Goal: Information Seeking & Learning: Learn about a topic

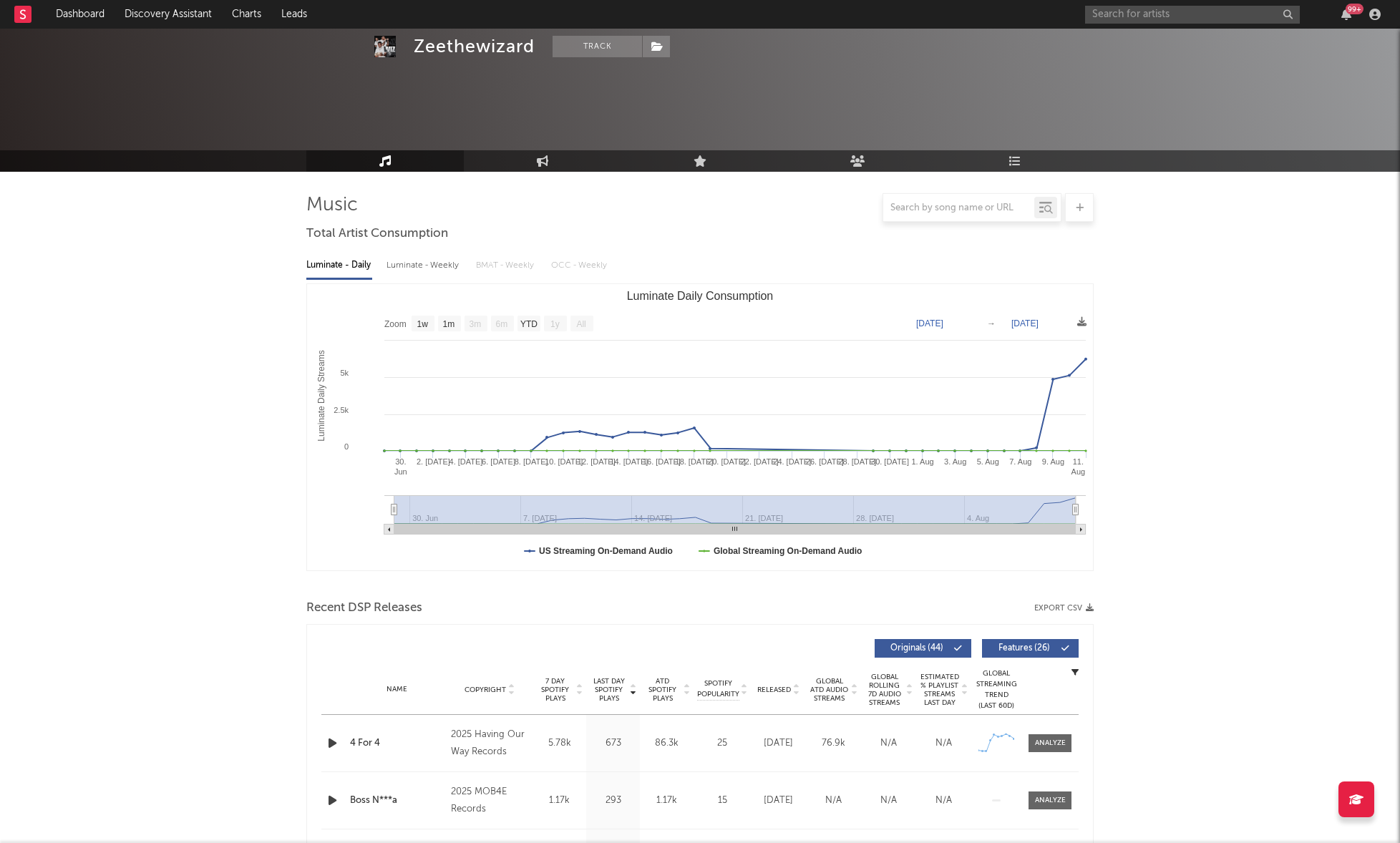
select select "1w"
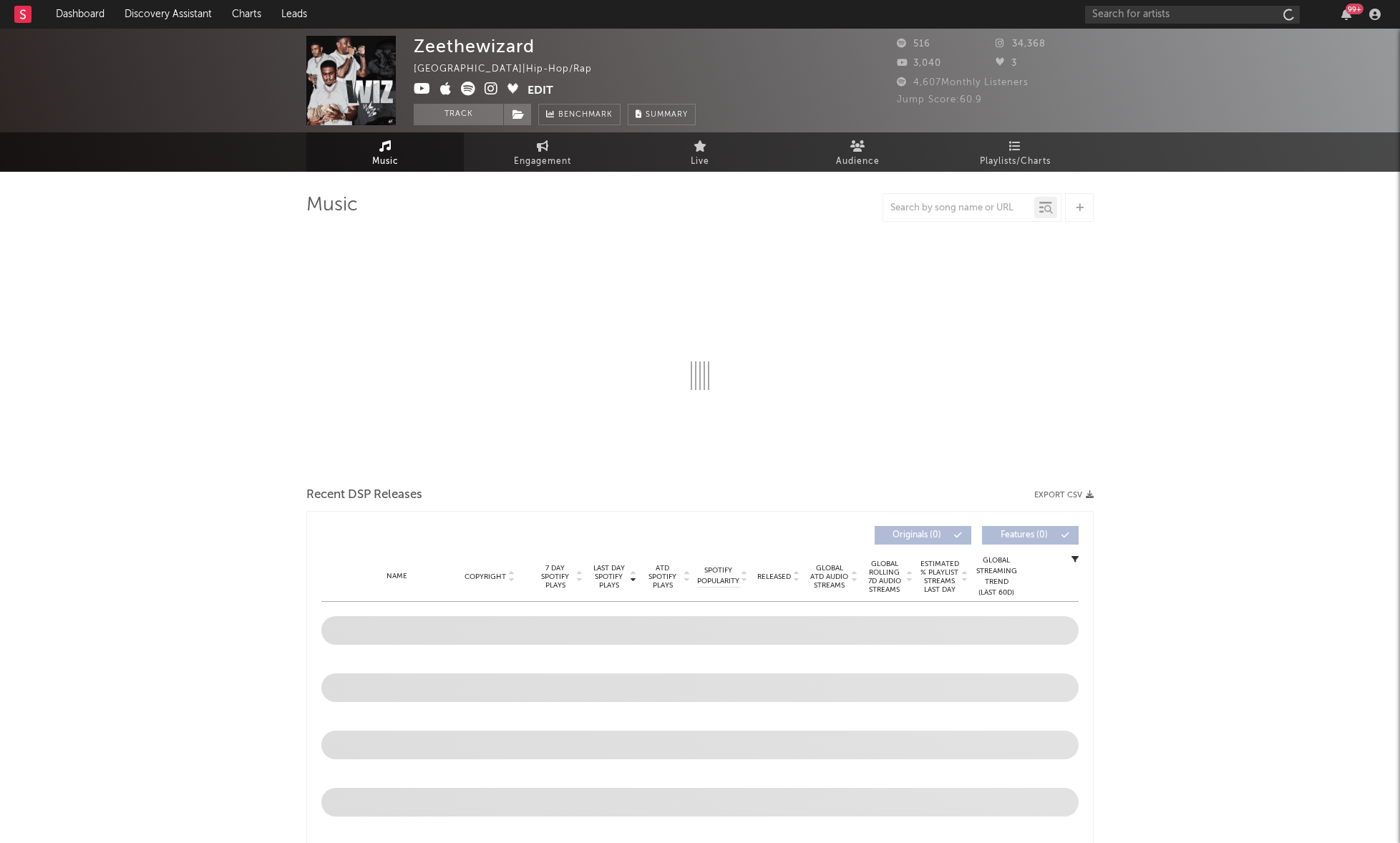
select select "1w"
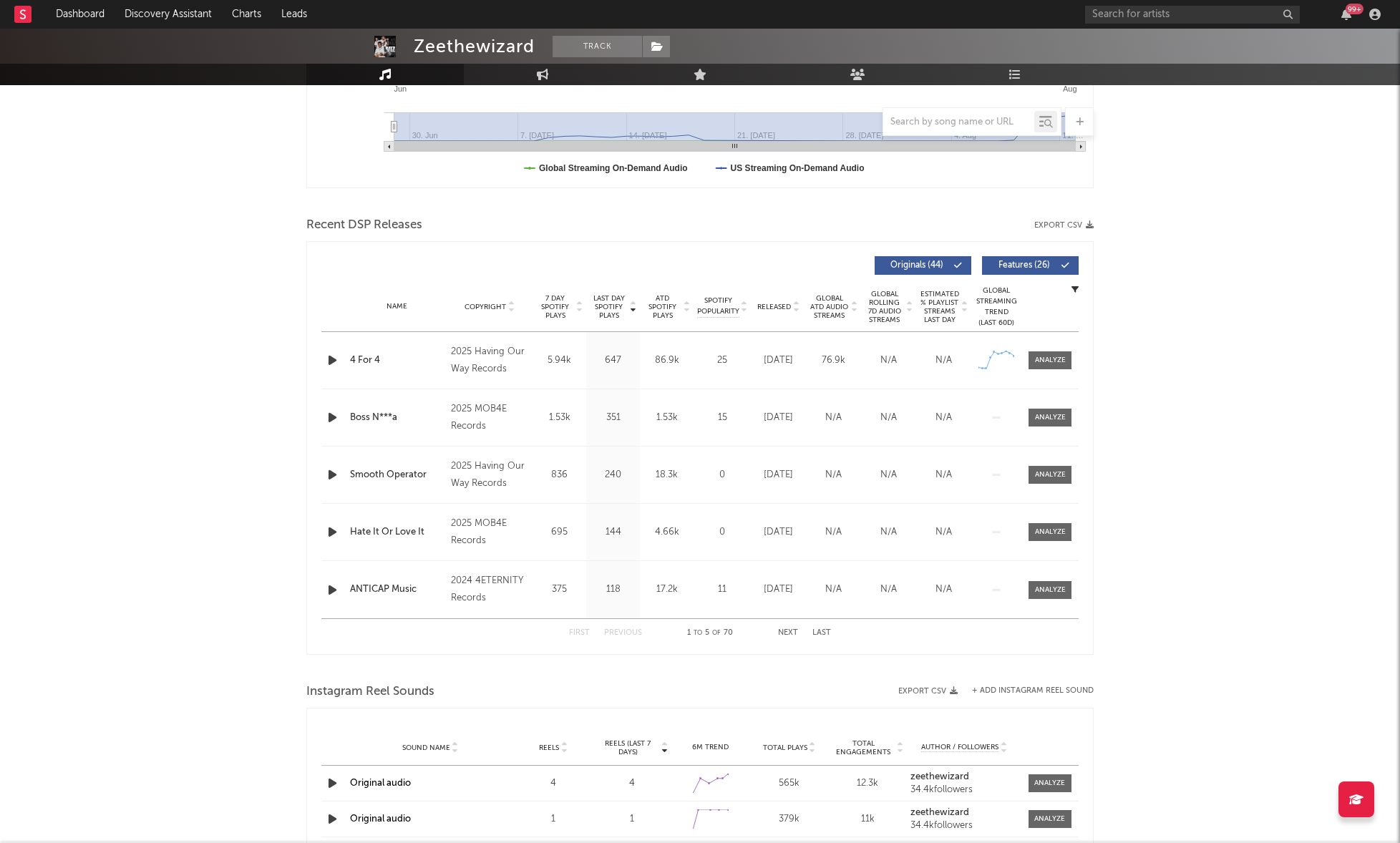
scroll to position [381, 0]
click at [1061, 357] on div at bounding box center [1050, 362] width 31 height 11
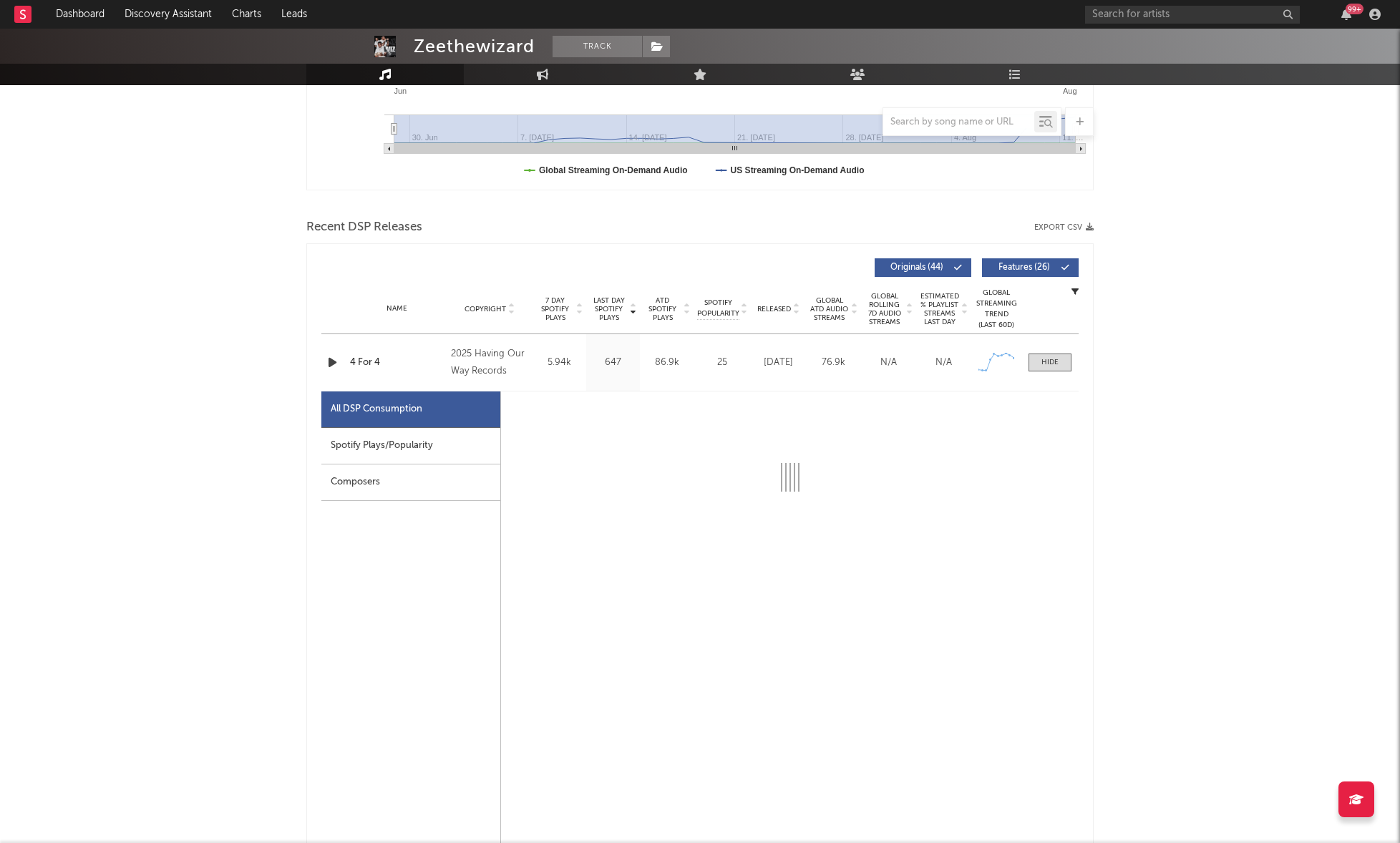
select select "1w"
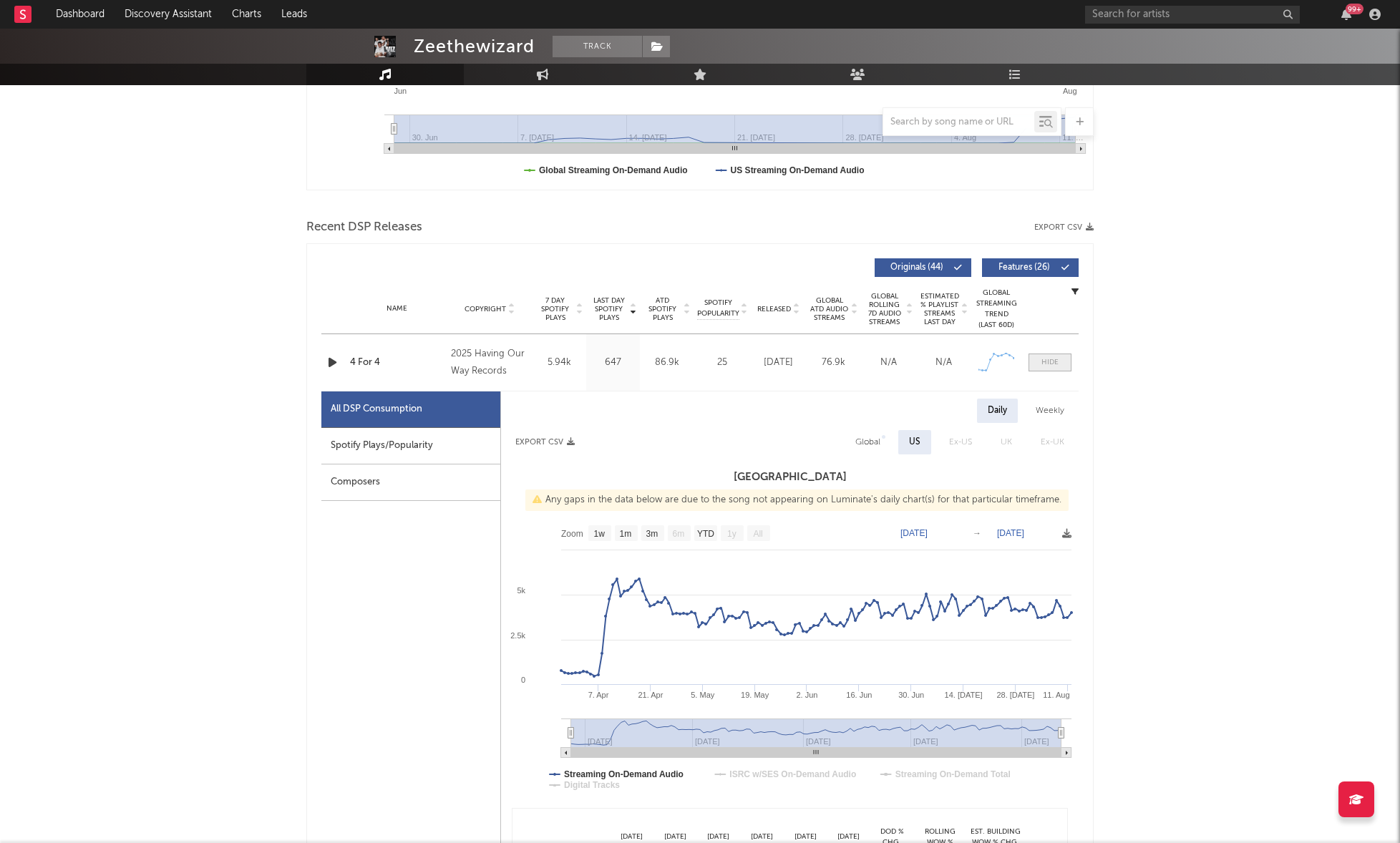
click at [1053, 362] on div at bounding box center [1050, 362] width 17 height 11
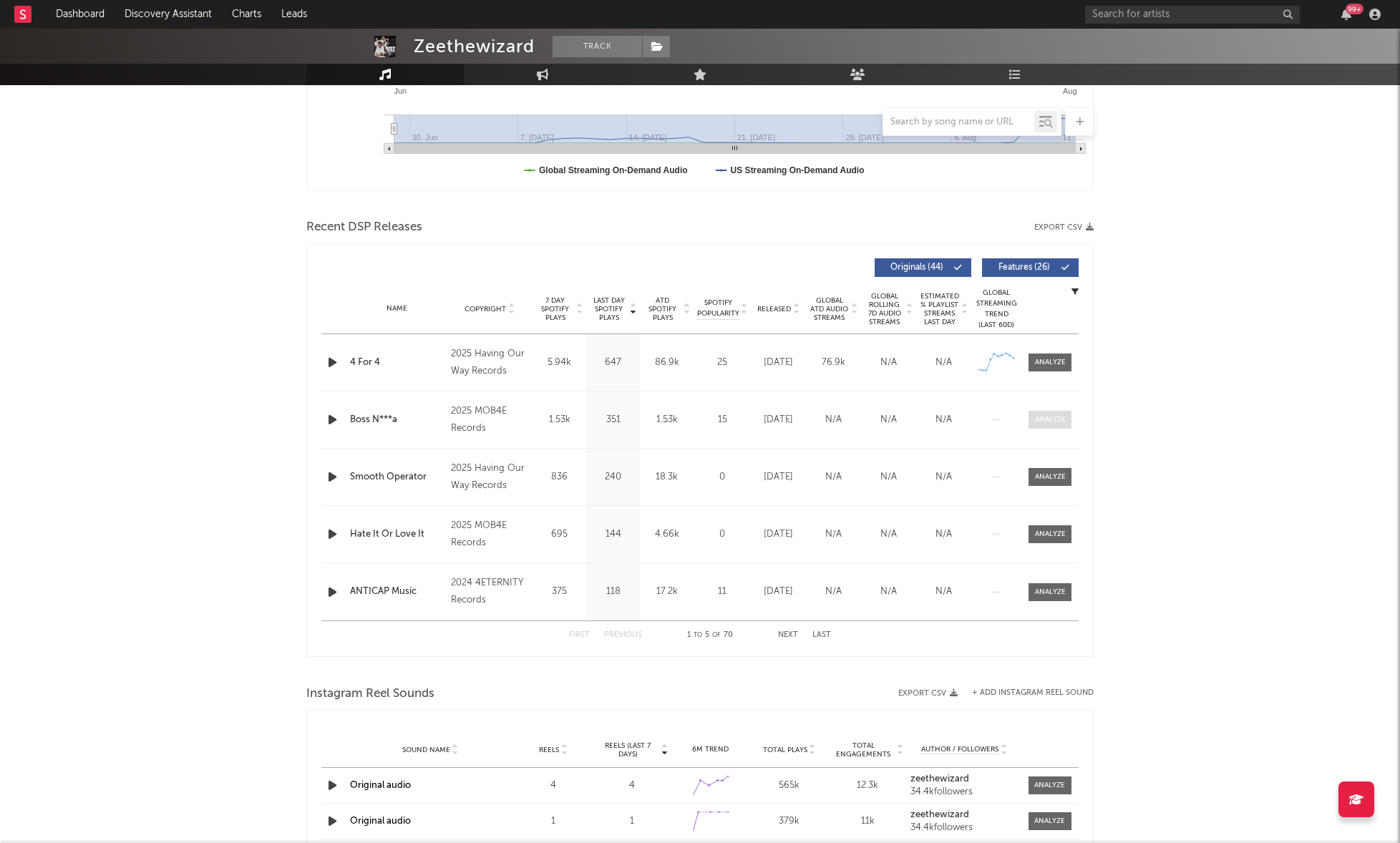
click at [1057, 420] on div at bounding box center [1050, 420] width 31 height 11
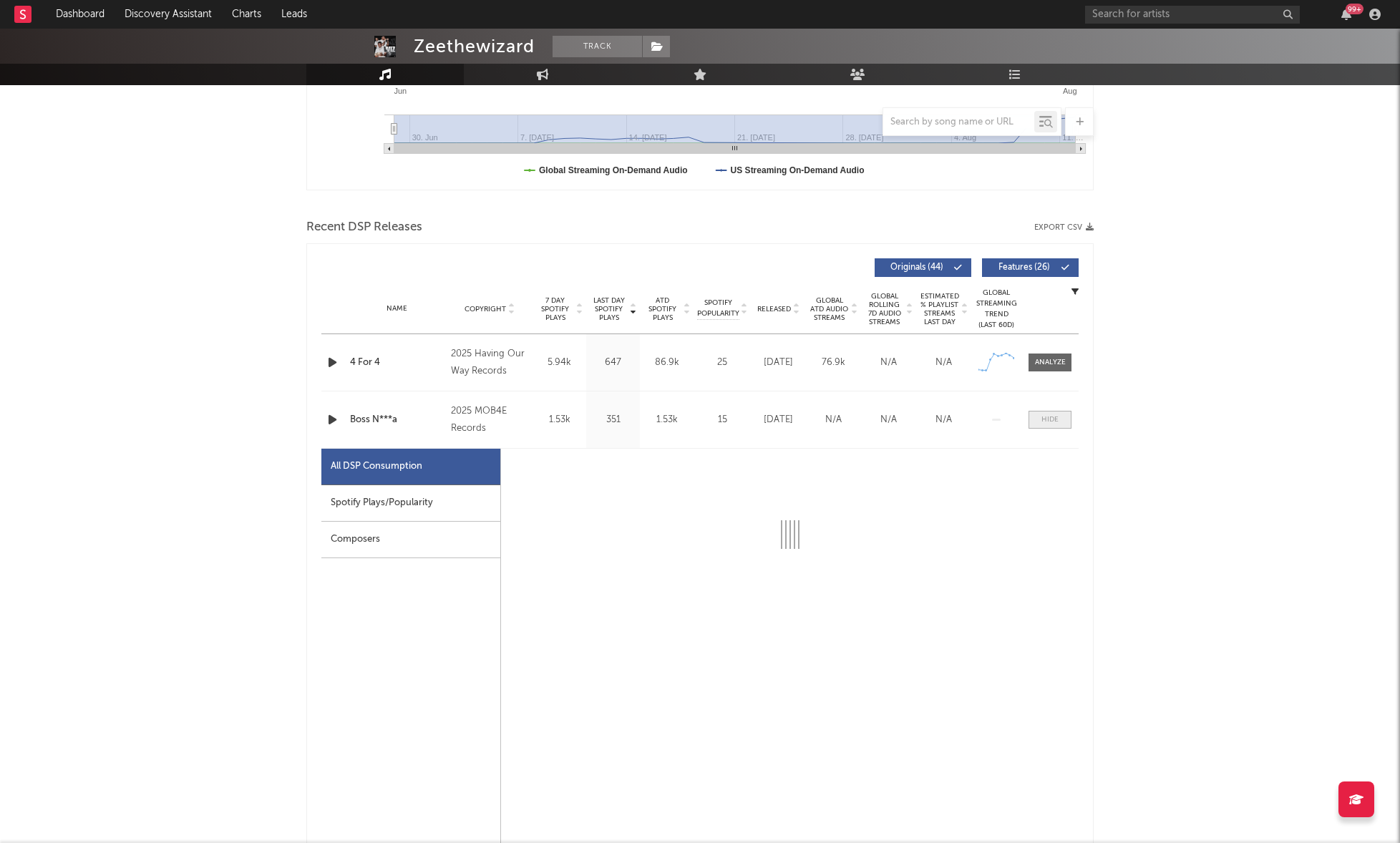
click at [1057, 420] on div at bounding box center [1050, 420] width 17 height 11
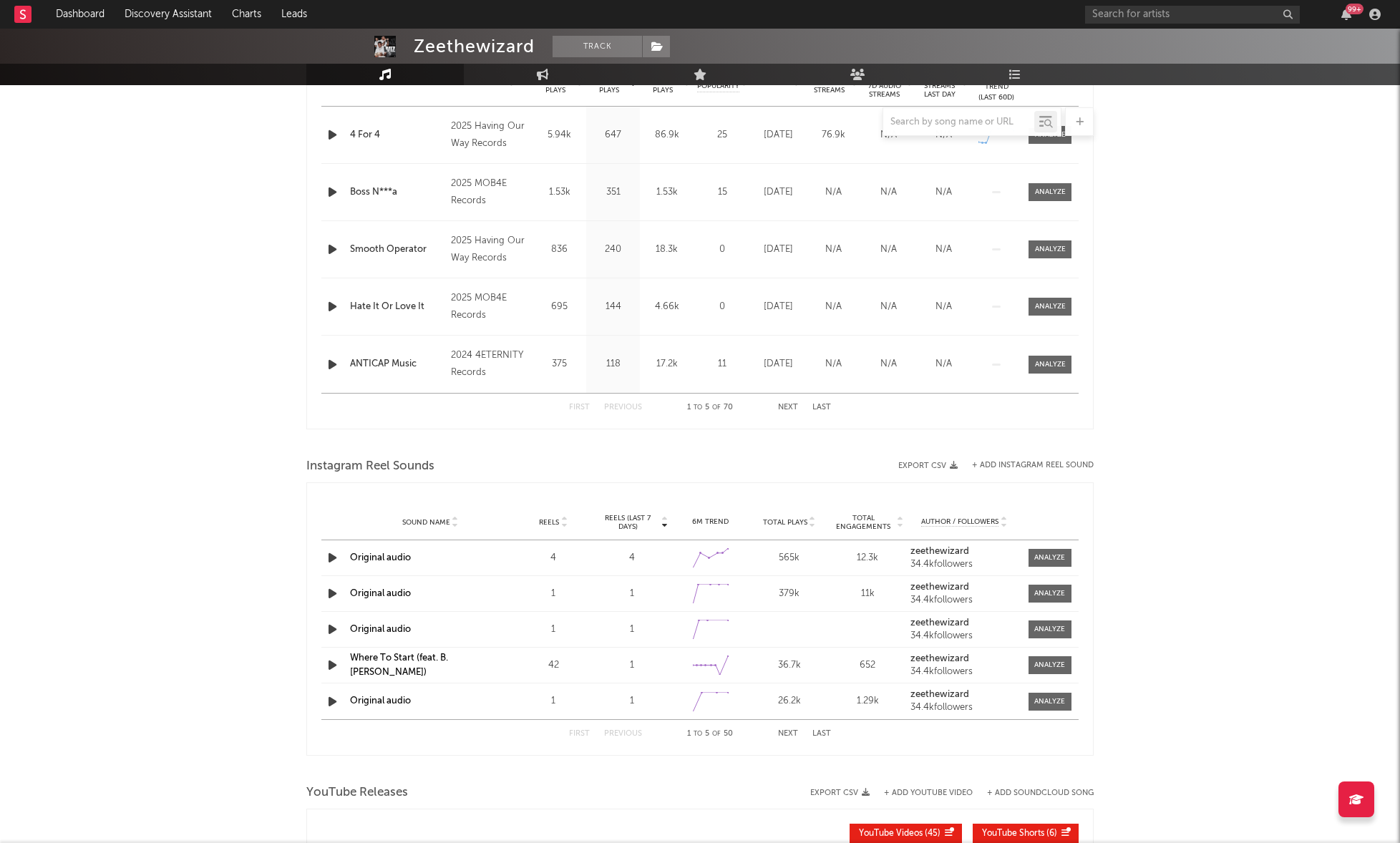
scroll to position [618, 0]
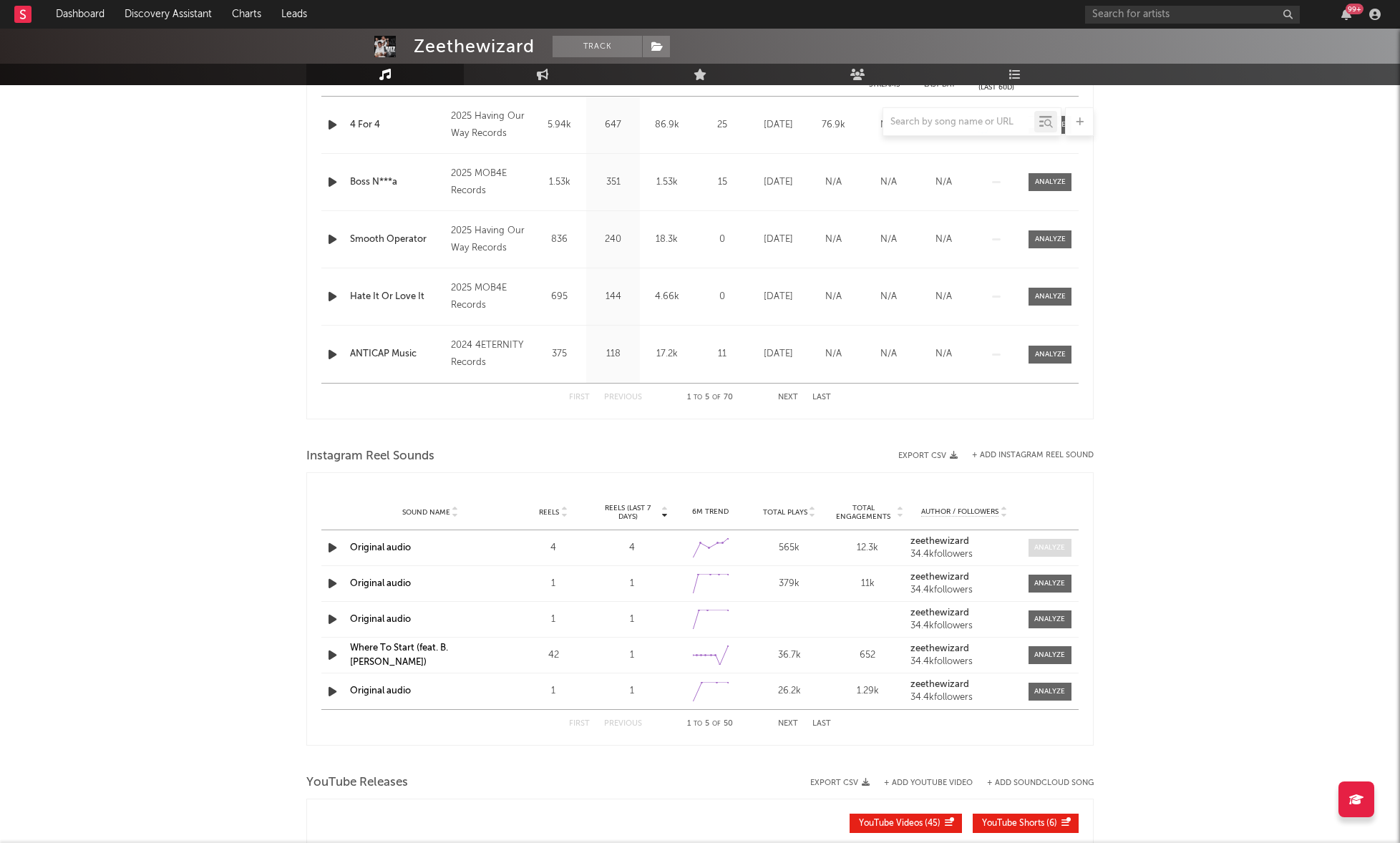
click at [1044, 541] on span at bounding box center [1050, 547] width 43 height 18
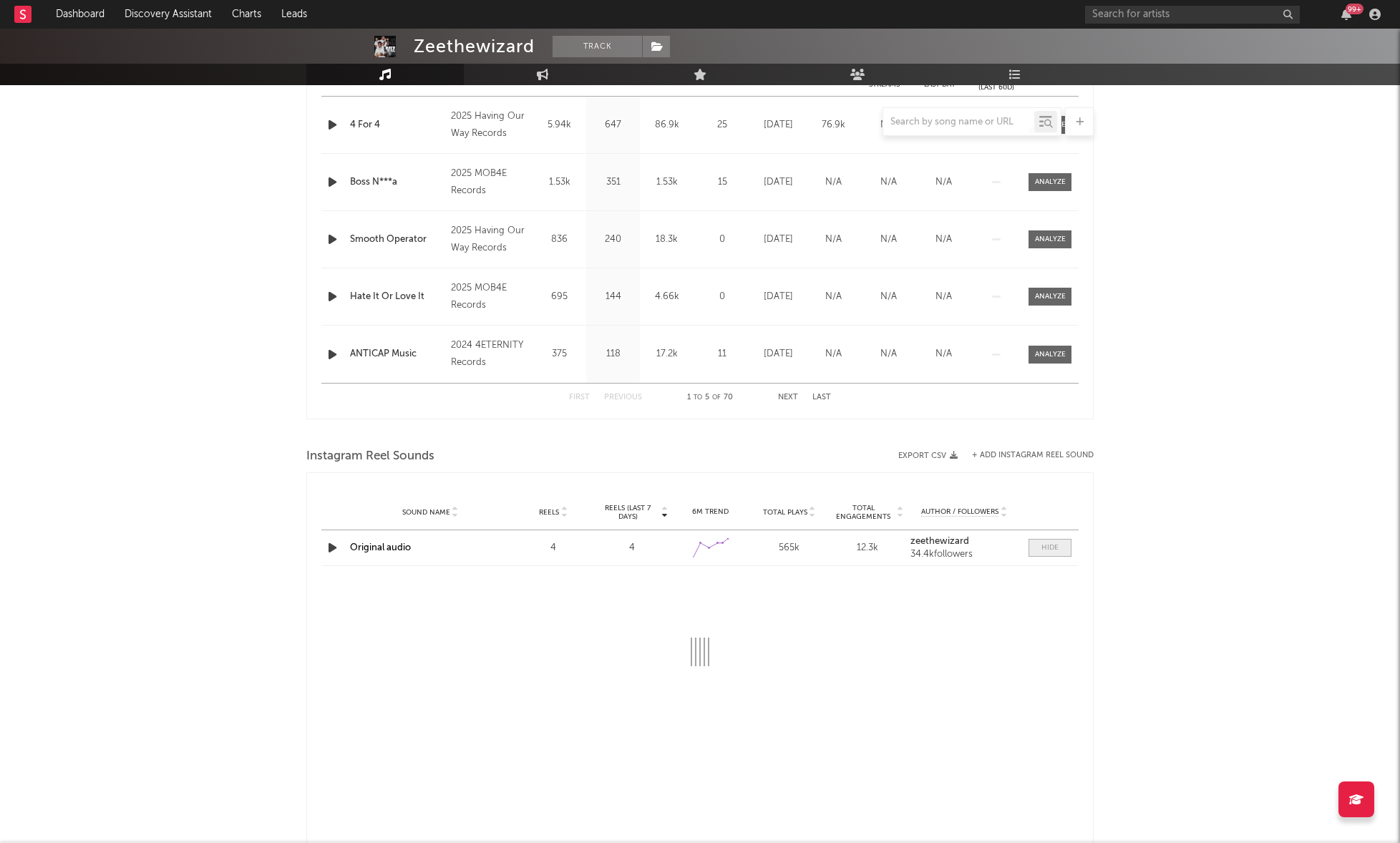
select select "1w"
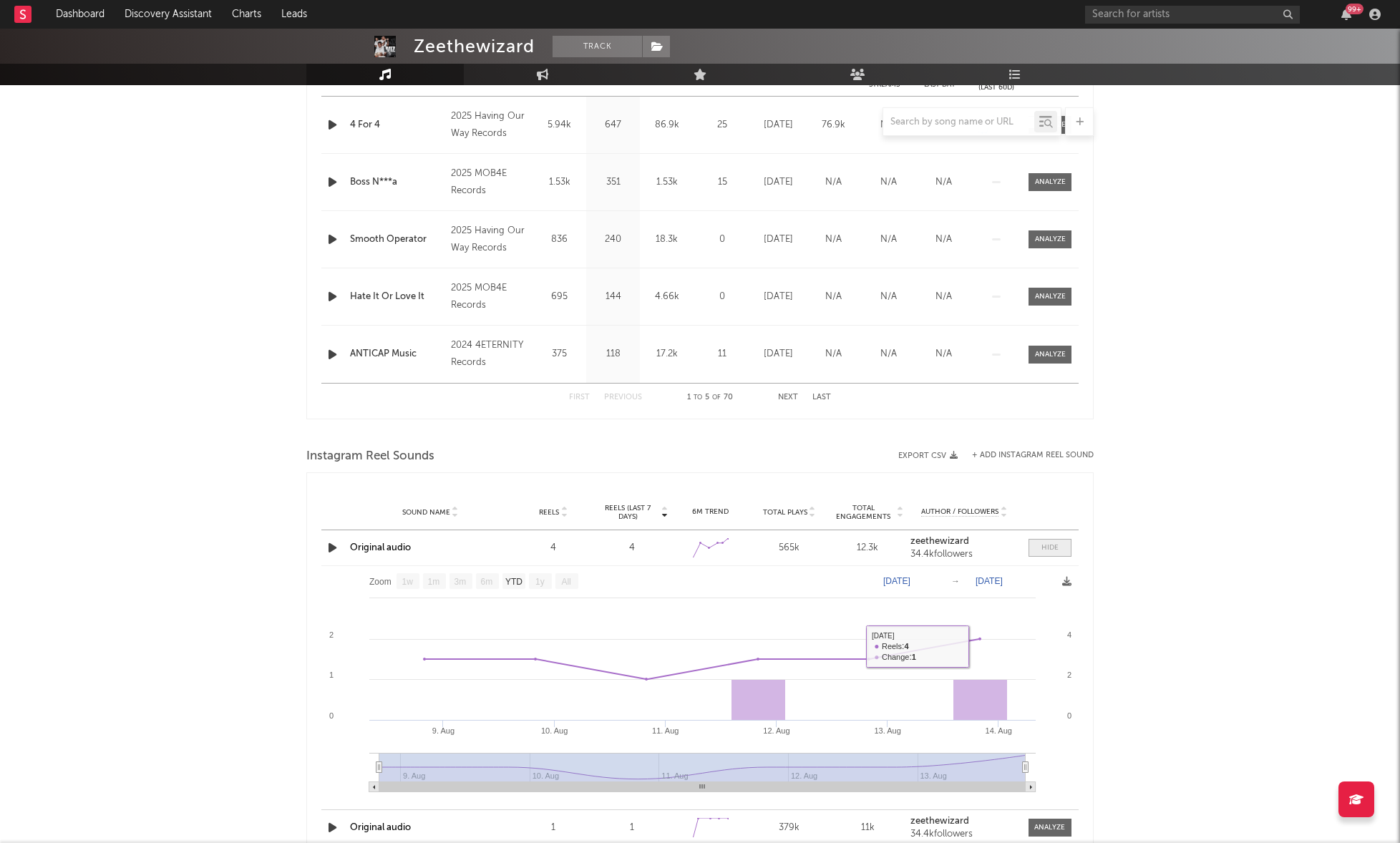
click at [1050, 541] on span at bounding box center [1050, 547] width 43 height 18
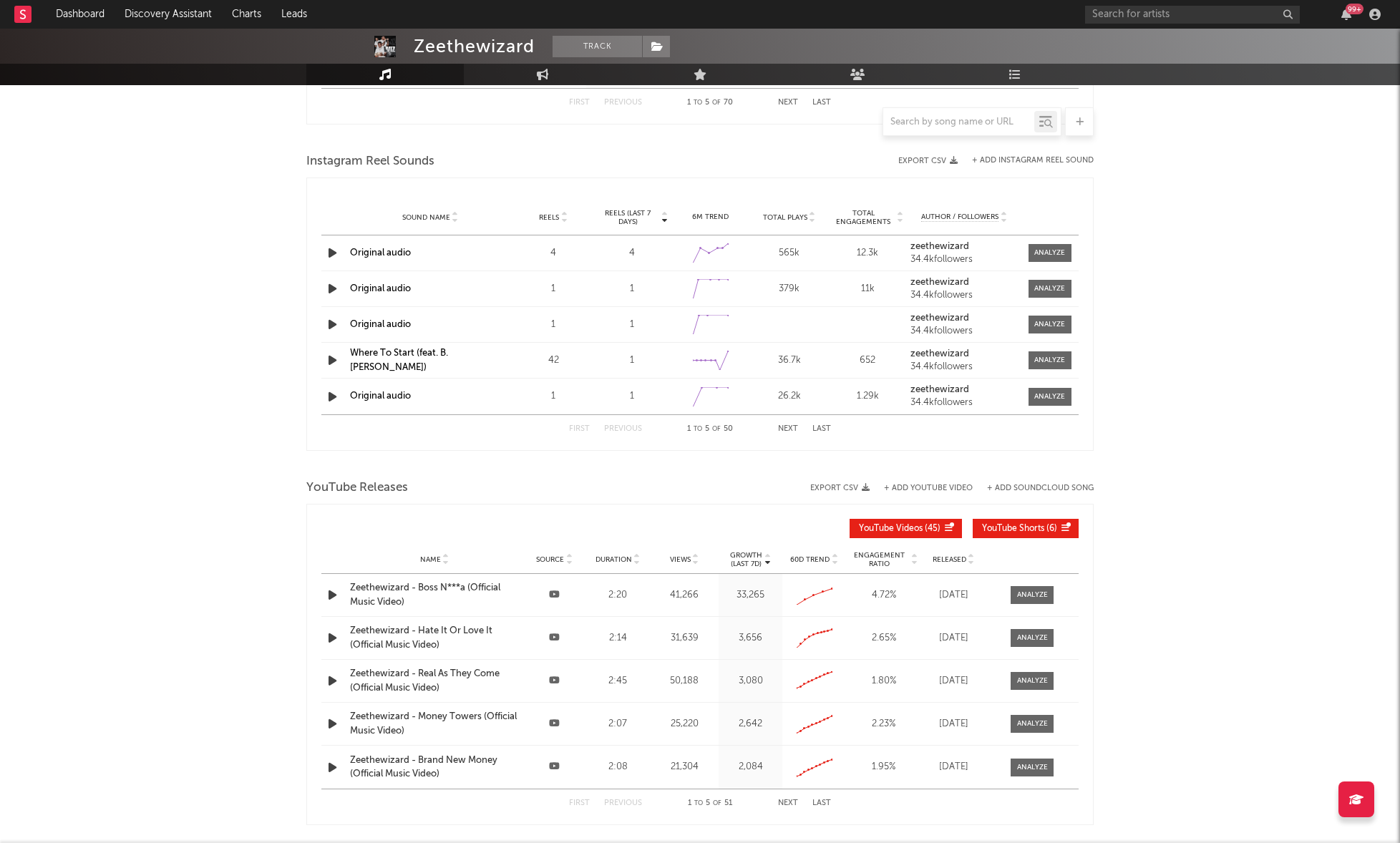
scroll to position [914, 0]
click at [1026, 590] on div at bounding box center [1032, 593] width 31 height 11
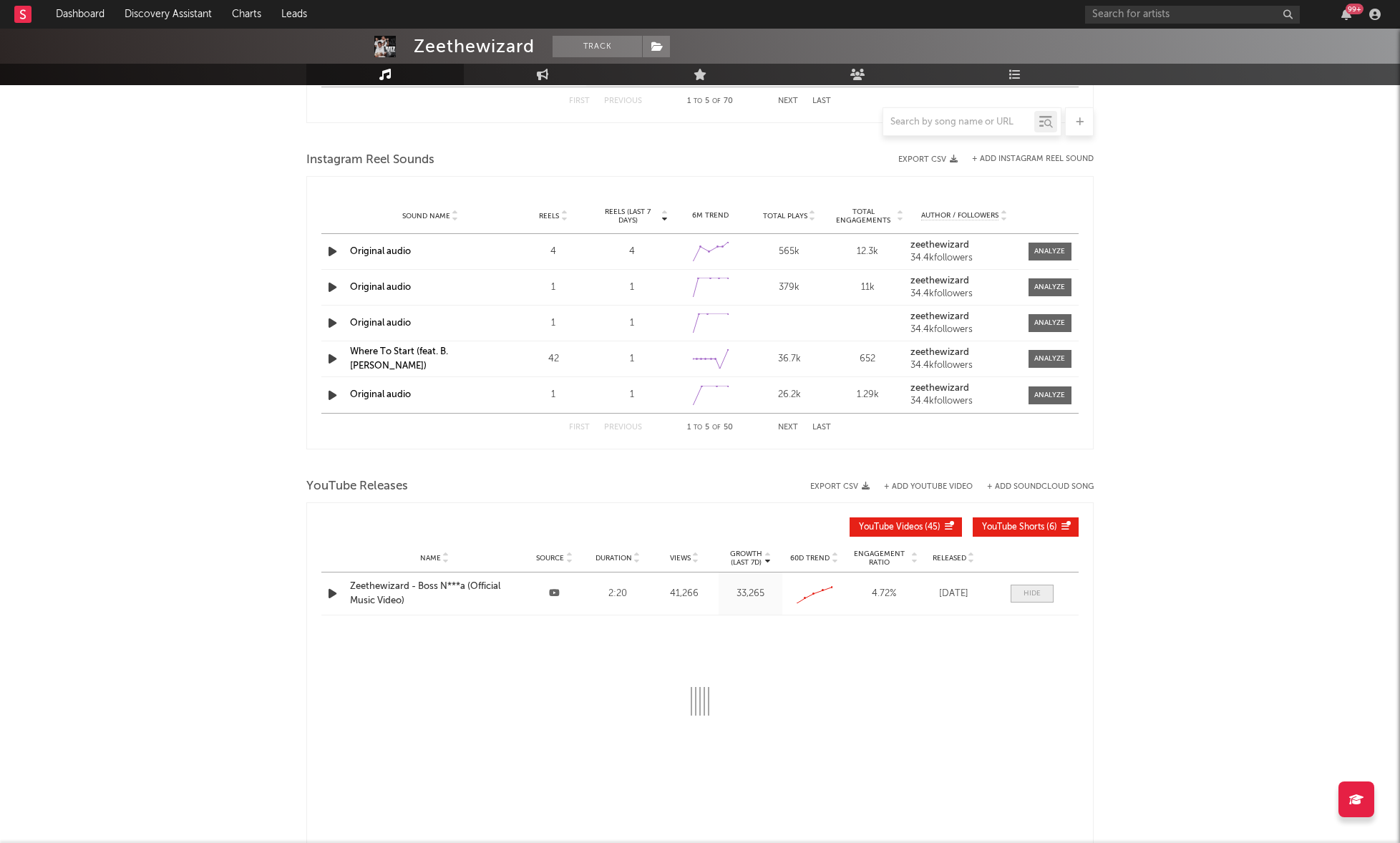
select select "All"
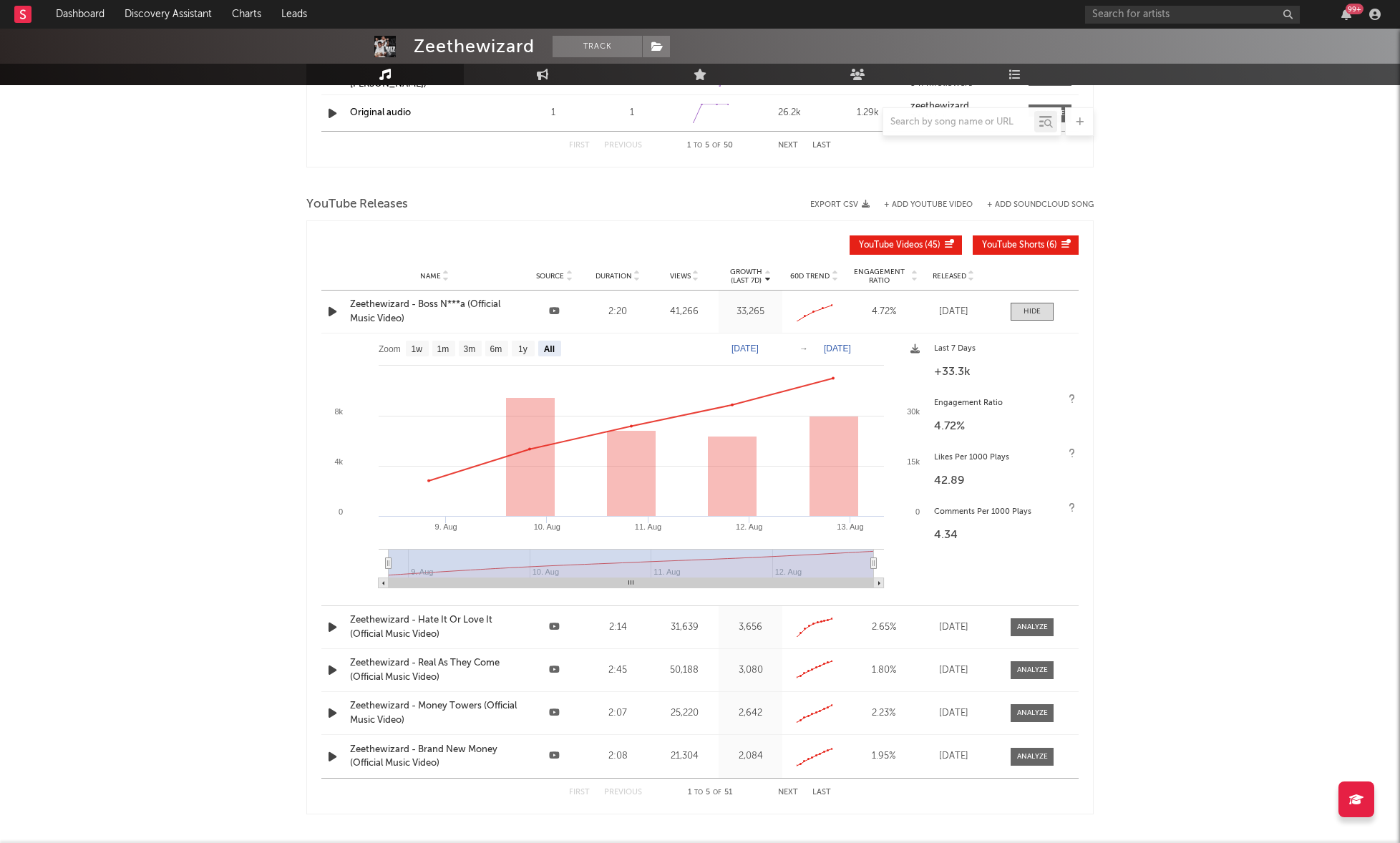
scroll to position [1213, 0]
